Goal: Transaction & Acquisition: Book appointment/travel/reservation

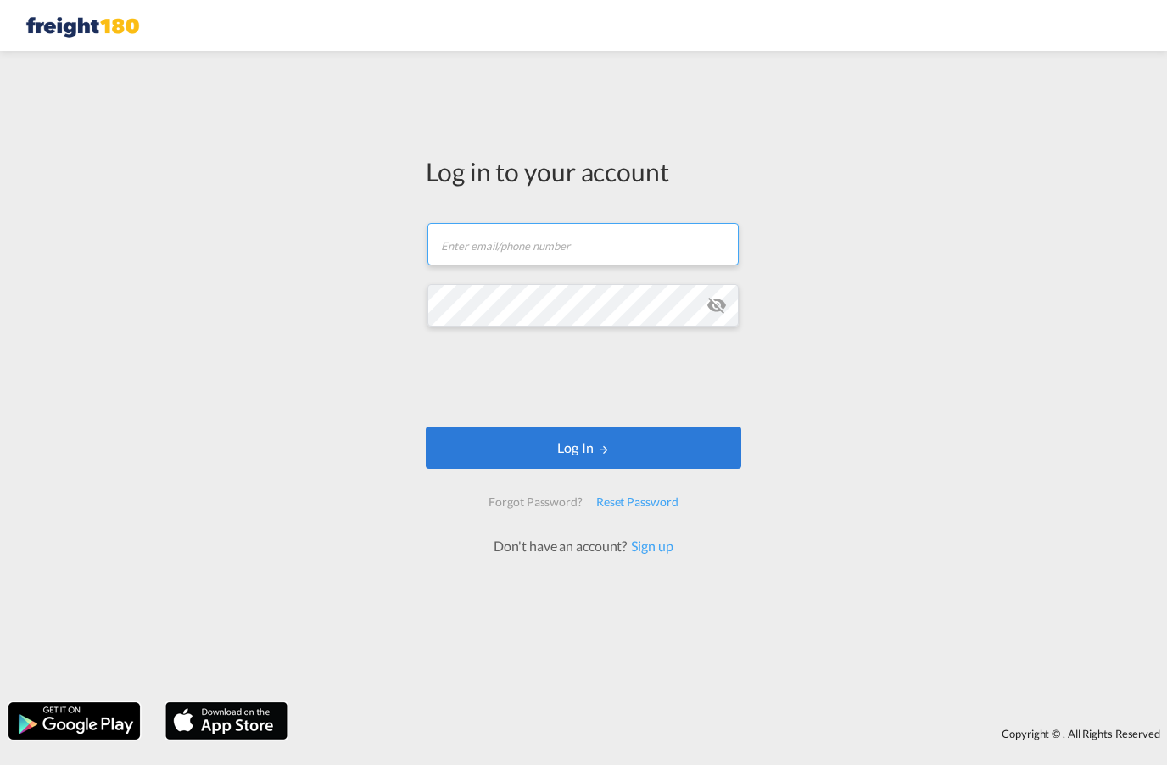
type input "[EMAIL_ADDRESS][DOMAIN_NAME]"
click at [690, 450] on button "Log In" at bounding box center [583, 448] width 315 height 42
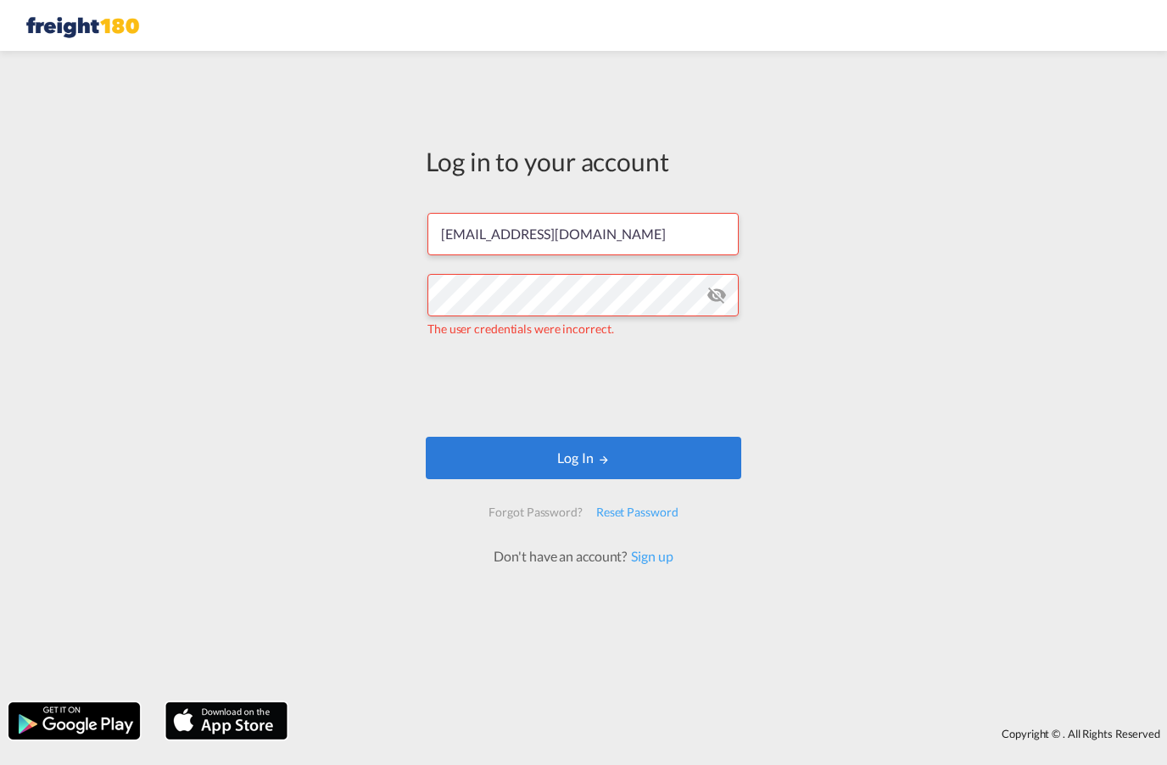
click at [726, 295] on md-icon "icon-eye-off" at bounding box center [716, 295] width 20 height 20
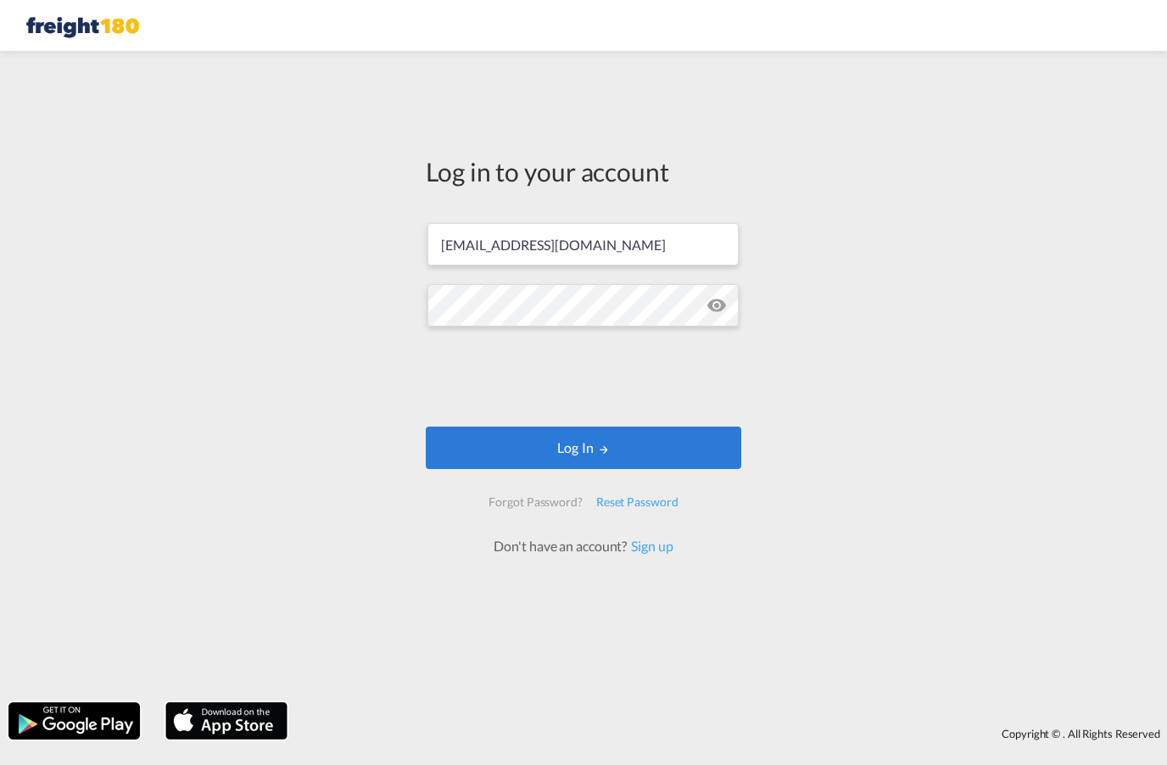
click at [702, 446] on button "Log In" at bounding box center [583, 448] width 315 height 42
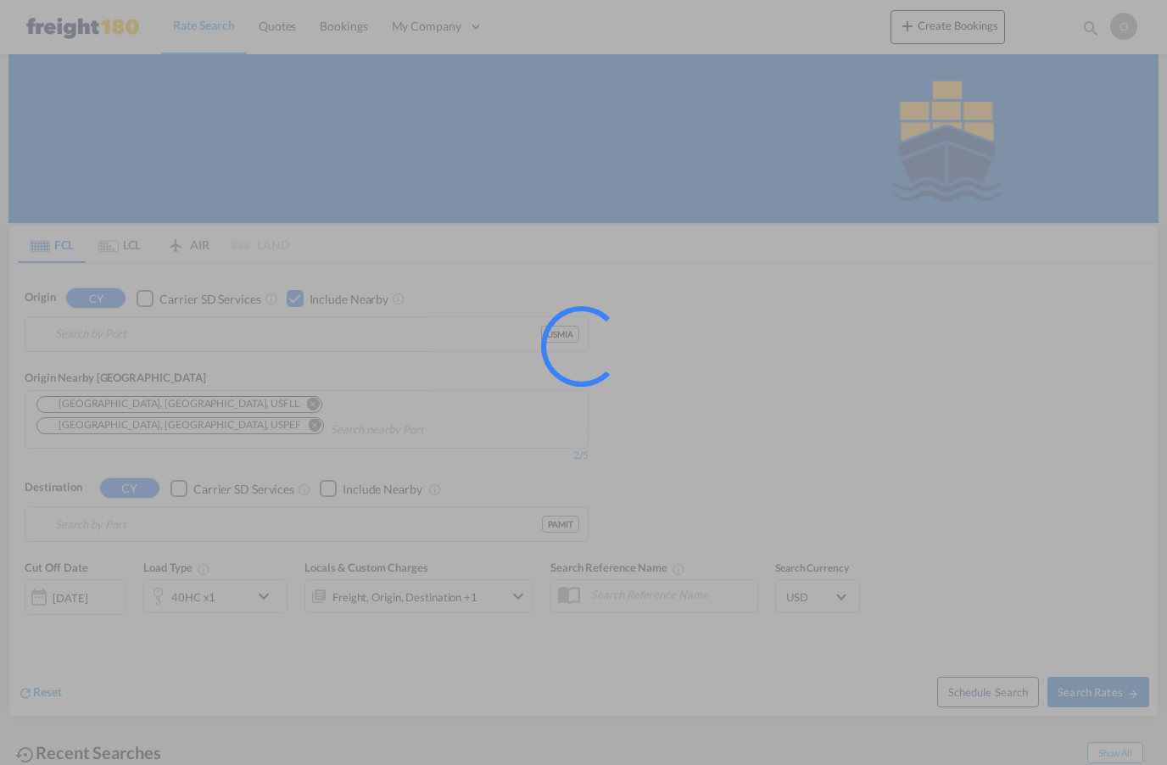
type input "[GEOGRAPHIC_DATA], [GEOGRAPHIC_DATA], [GEOGRAPHIC_DATA]"
type input "Manzanillo, PAMIT"
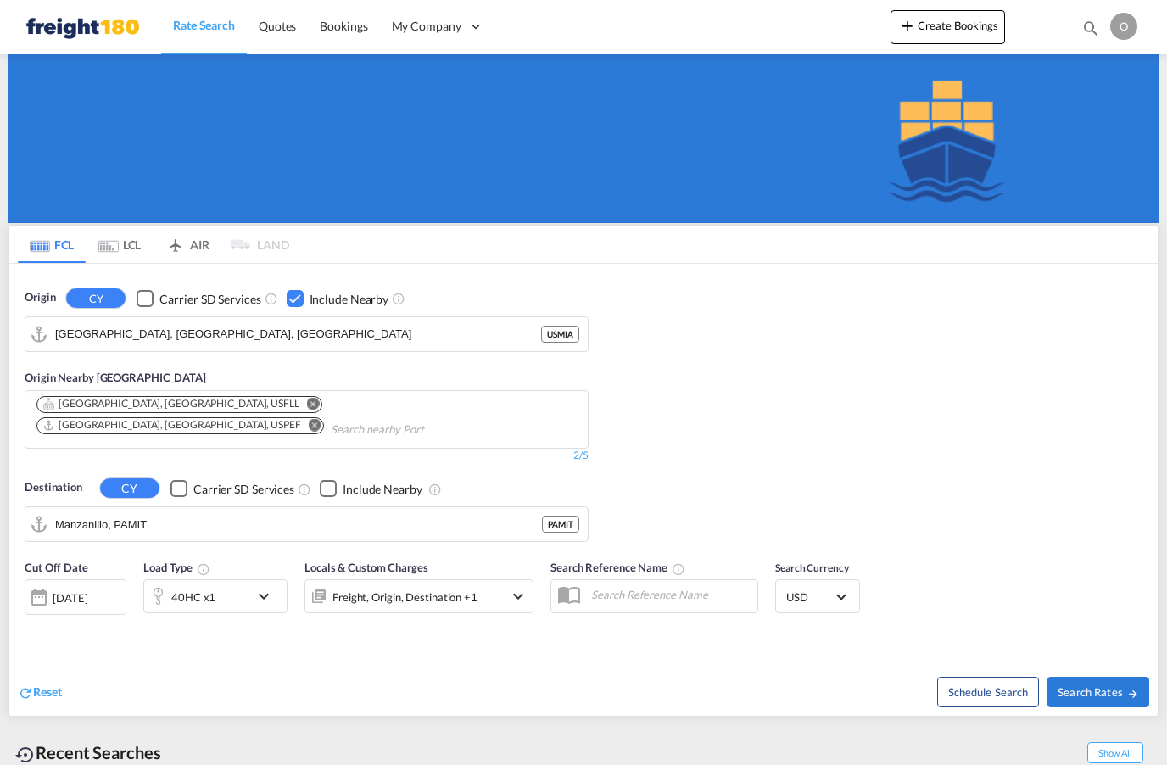
click at [1096, 685] on span "Search Rates" at bounding box center [1097, 692] width 81 height 14
type input "USMIA to PAMIT / [DATE]"
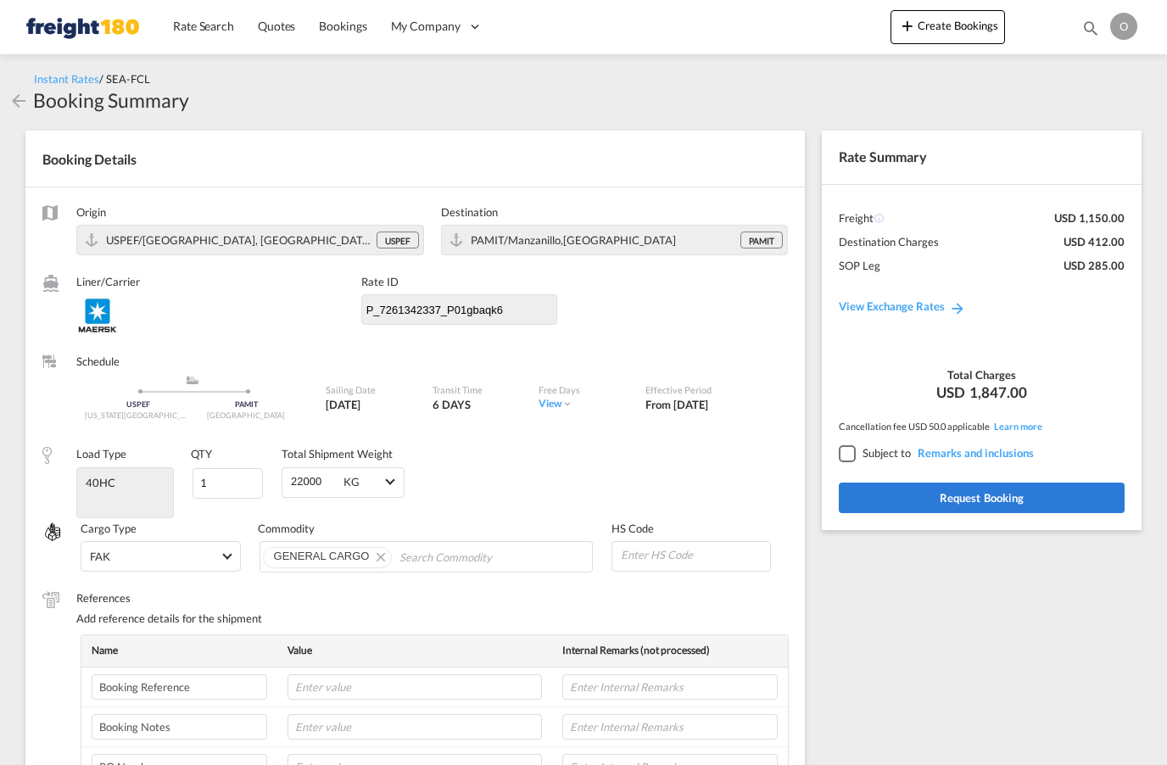
click at [337, 32] on span "Bookings" at bounding box center [342, 26] width 47 height 14
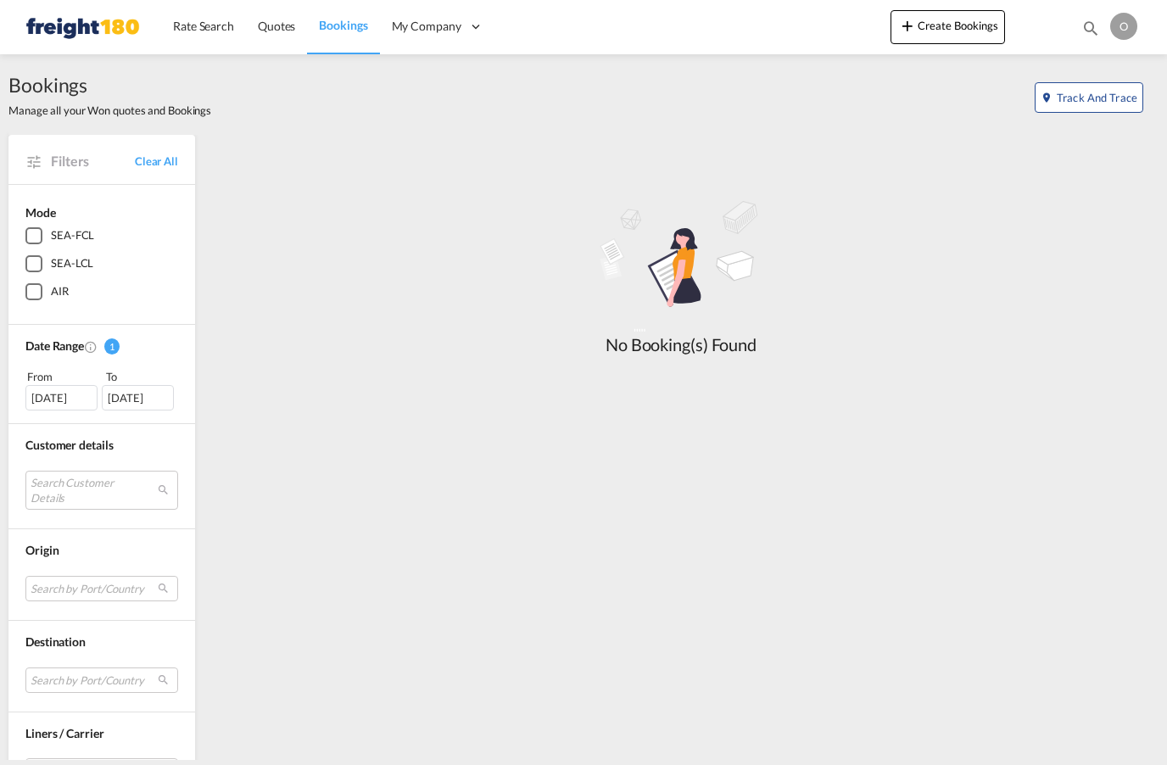
click at [279, 29] on span "Quotes" at bounding box center [276, 26] width 37 height 14
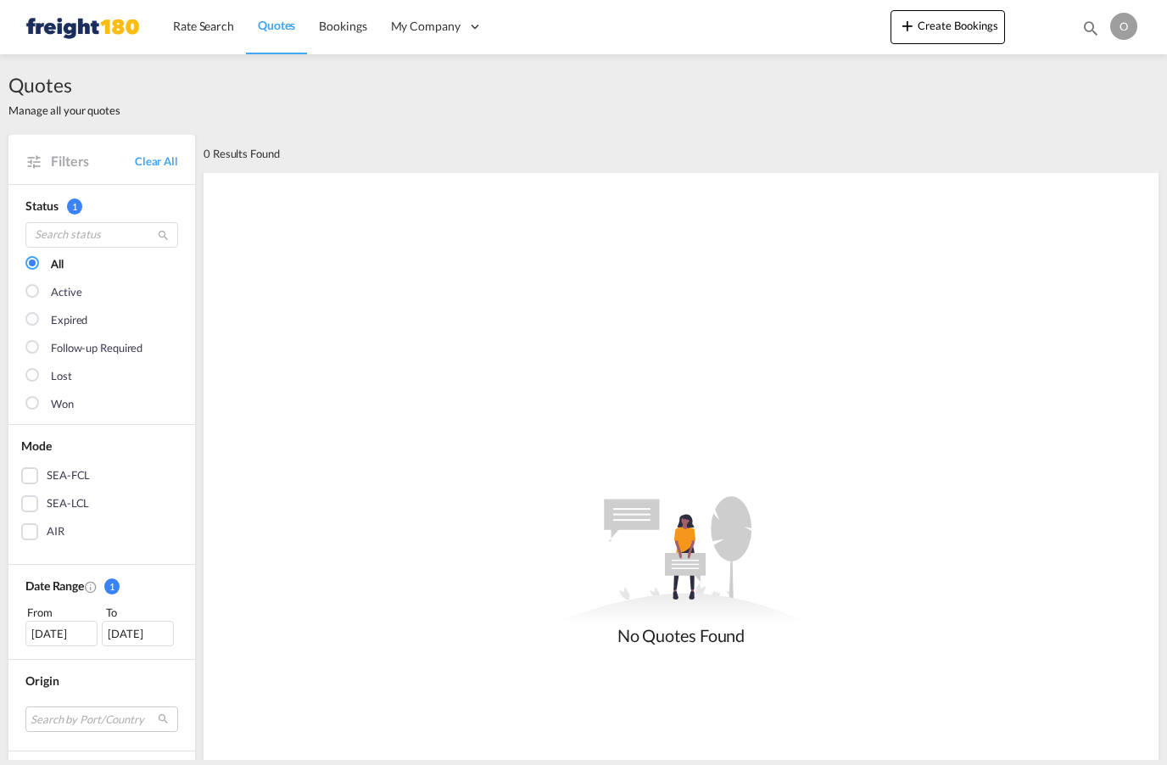
click at [955, 30] on button "Create Bookings" at bounding box center [947, 27] width 114 height 34
